Goal: Transaction & Acquisition: Book appointment/travel/reservation

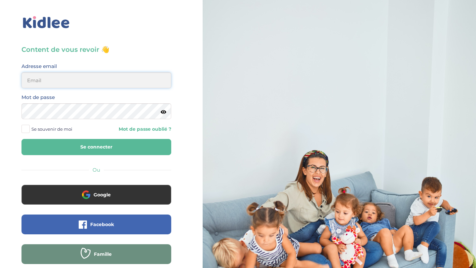
type input "aitoumeziane.consulting@gmail.com"
click at [116, 145] on button "Se connecter" at bounding box center [96, 147] width 150 height 16
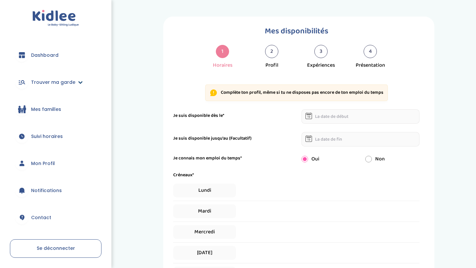
click at [62, 85] on span "Trouver ma garde" at bounding box center [53, 82] width 44 height 7
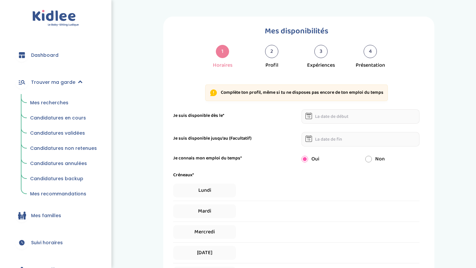
click at [67, 102] on link "Mes recherches" at bounding box center [63, 103] width 76 height 13
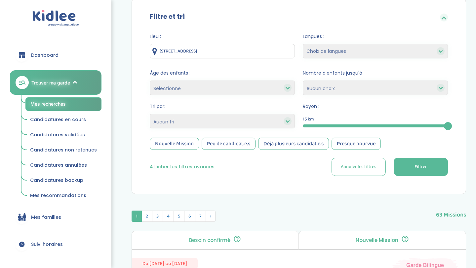
scroll to position [72, 0]
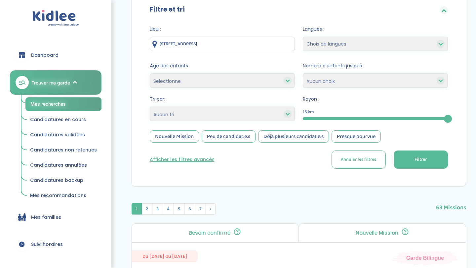
click at [185, 119] on select "Heures par semaine (croissant) Heures par semaine (décroissant) Date de démarra…" at bounding box center [222, 114] width 145 height 15
select select "hours_asc"
click at [150, 107] on select "Heures par semaine (croissant) Heures par semaine (décroissant) Date de démarra…" at bounding box center [222, 114] width 145 height 15
click at [417, 155] on button "Filtrer" at bounding box center [421, 160] width 54 height 18
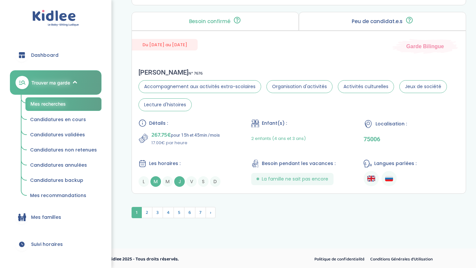
scroll to position [1786, 0]
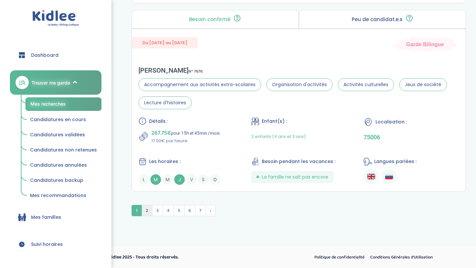
click at [149, 210] on span "2" at bounding box center [146, 210] width 11 height 11
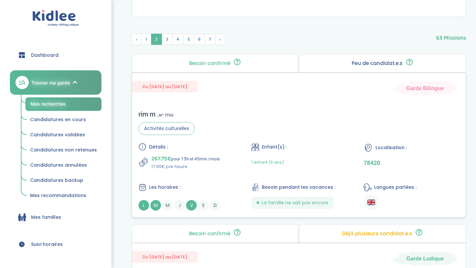
scroll to position [242, 0]
click at [168, 43] on span "3" at bounding box center [167, 38] width 11 height 11
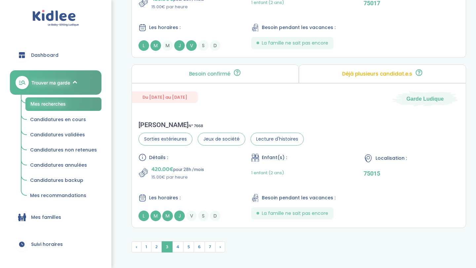
scroll to position [1838, 0]
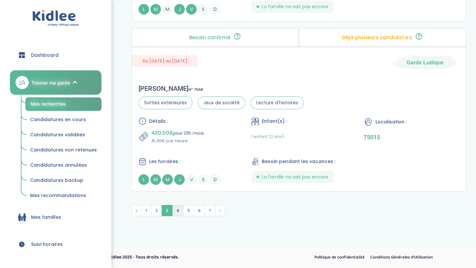
click at [178, 213] on span "4" at bounding box center [177, 210] width 11 height 11
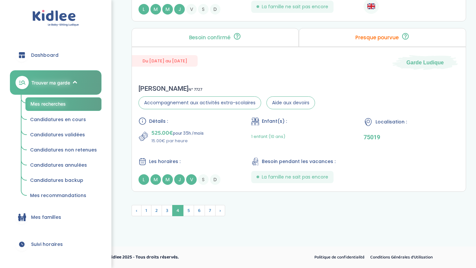
scroll to position [1802, 0]
